Goal: Find contact information: Find contact information

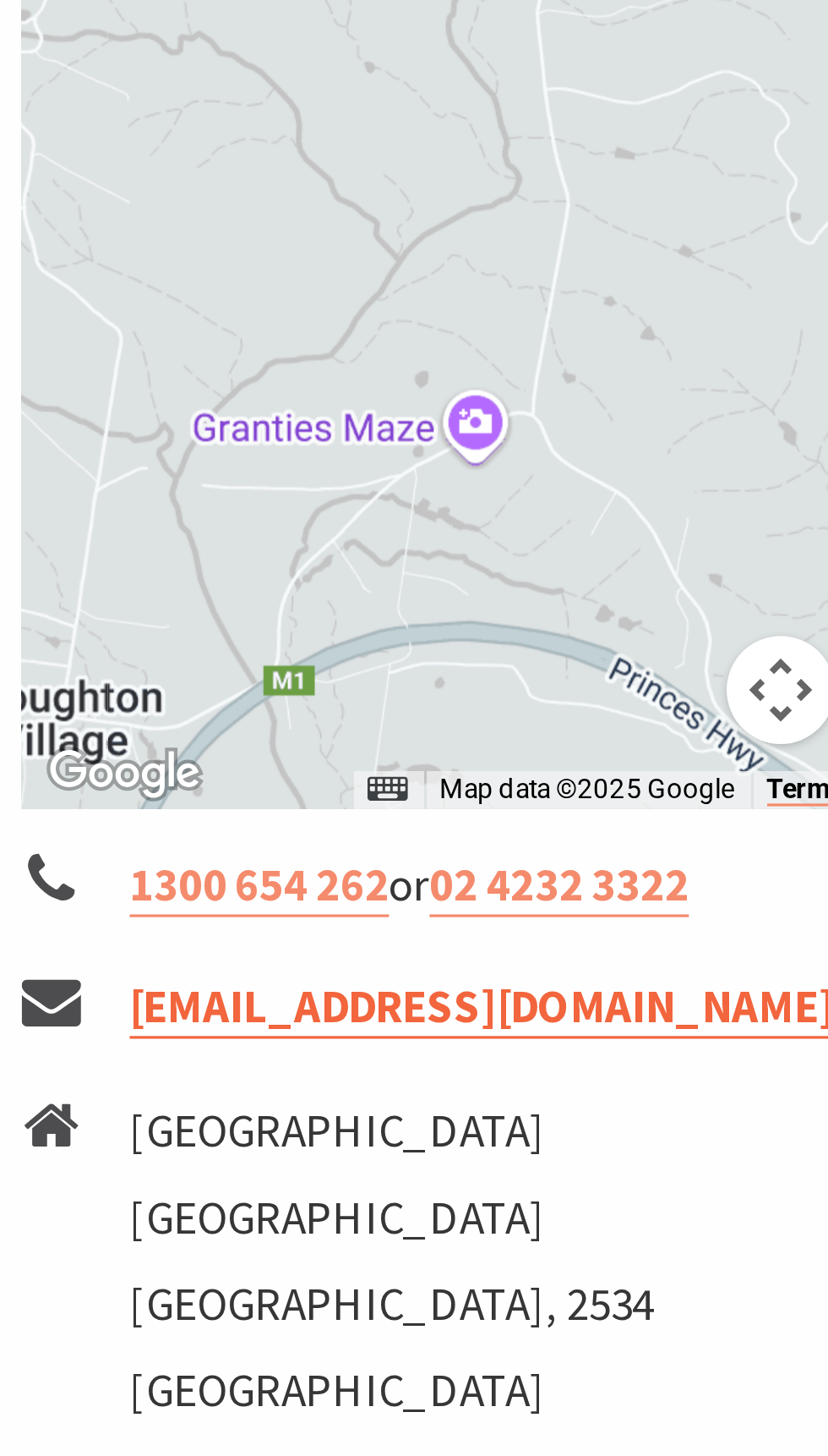
click at [139, 748] on link "[EMAIL_ADDRESS][DOMAIN_NAME]" at bounding box center [150, 742] width 220 height 20
